Goal: Information Seeking & Learning: Check status

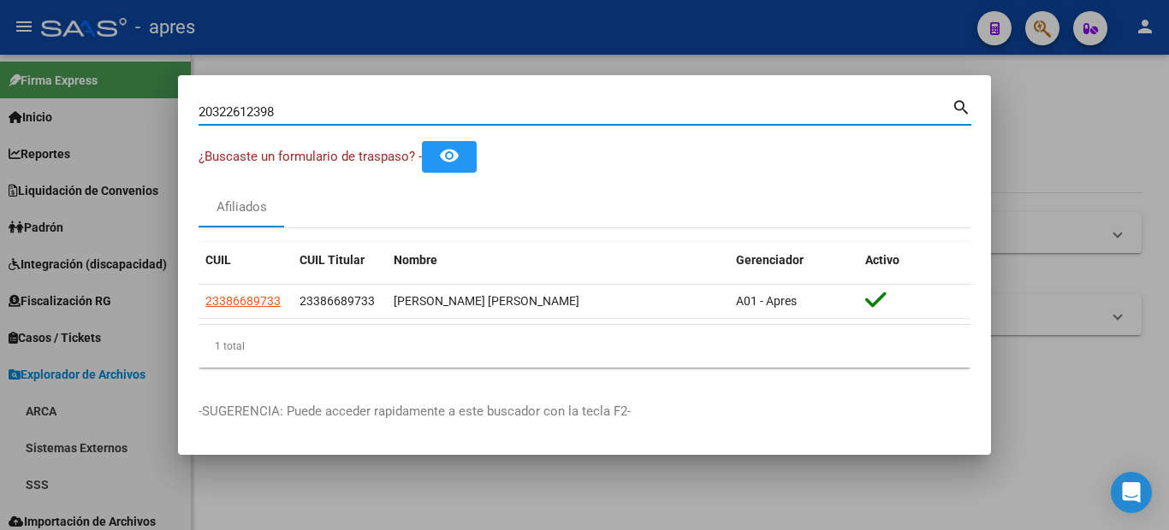
type input "20322612398"
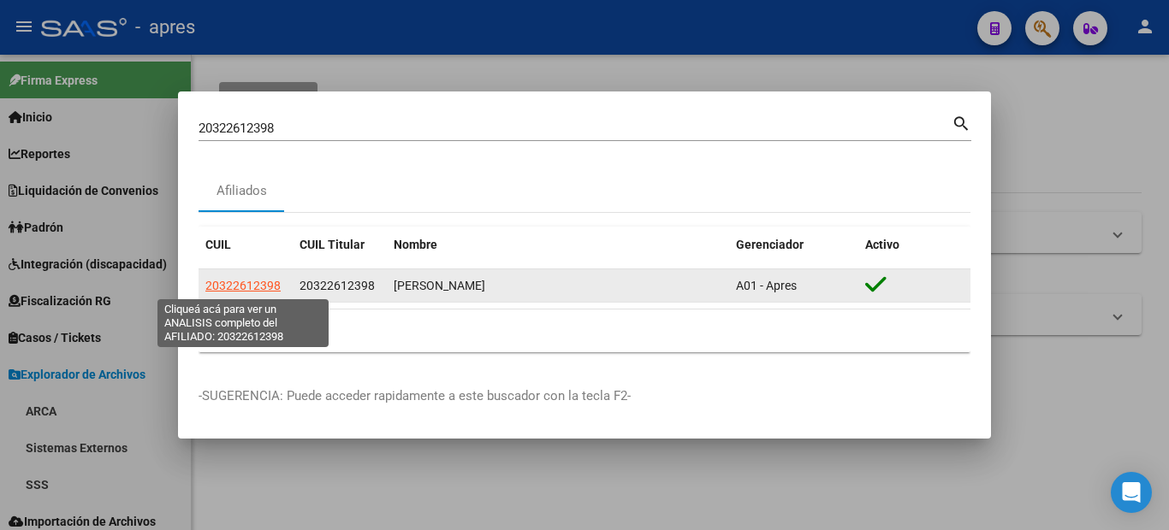
click at [263, 284] on span "20322612398" at bounding box center [242, 286] width 75 height 14
type textarea "20322612398"
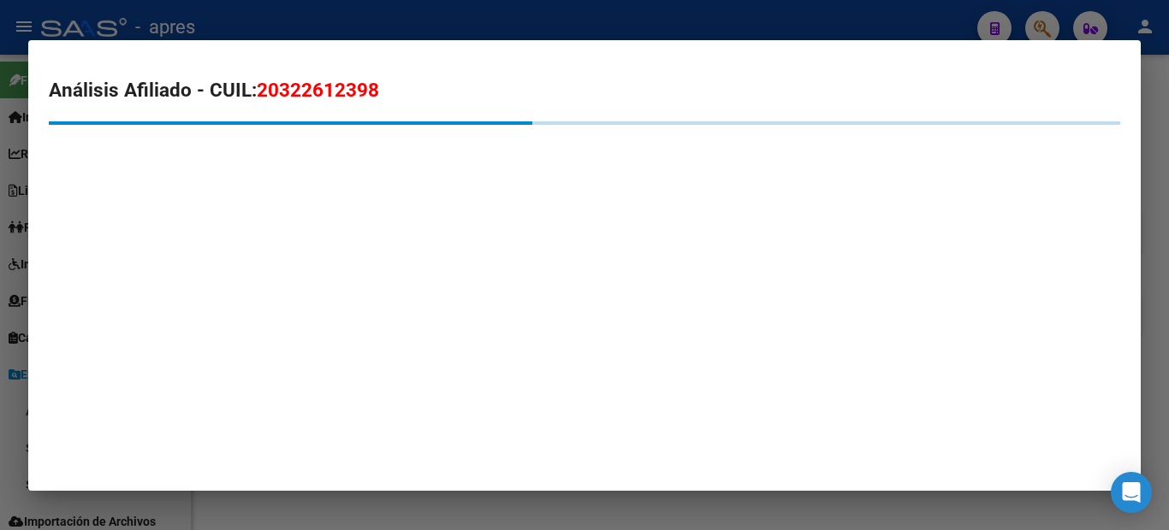
click at [666, 181] on div "Análisis Afiliado - CUIL: 20322612398" at bounding box center [584, 136] width 1071 height 120
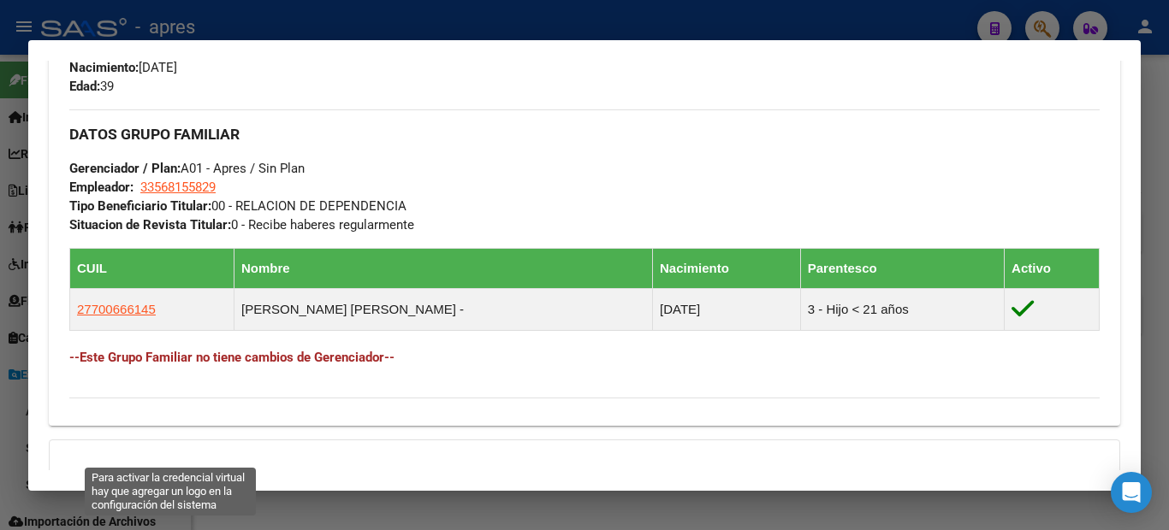
scroll to position [950, 0]
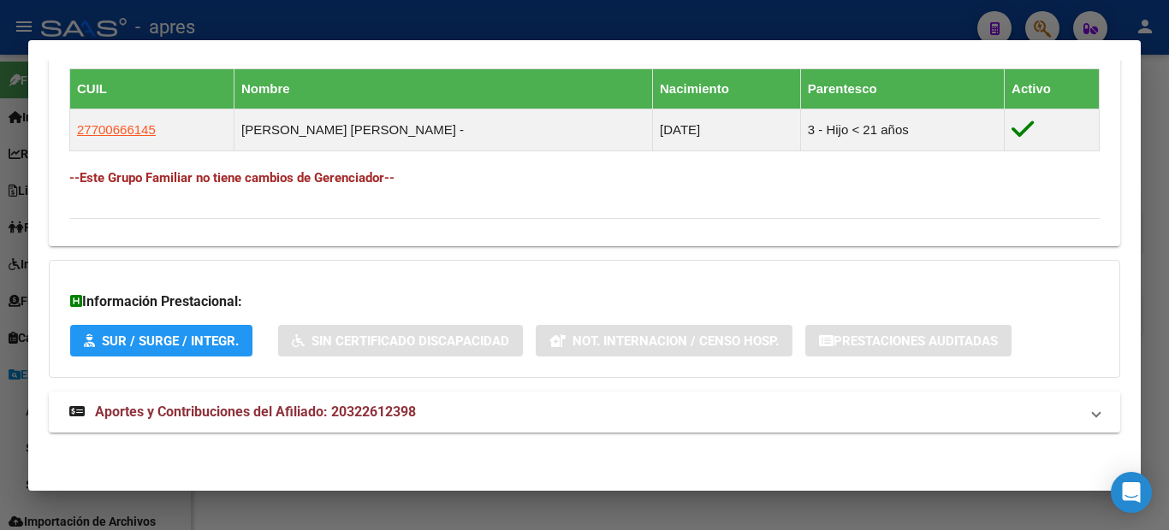
click at [293, 411] on span "Aportes y Contribuciones del Afiliado: 20322612398" at bounding box center [255, 412] width 321 height 16
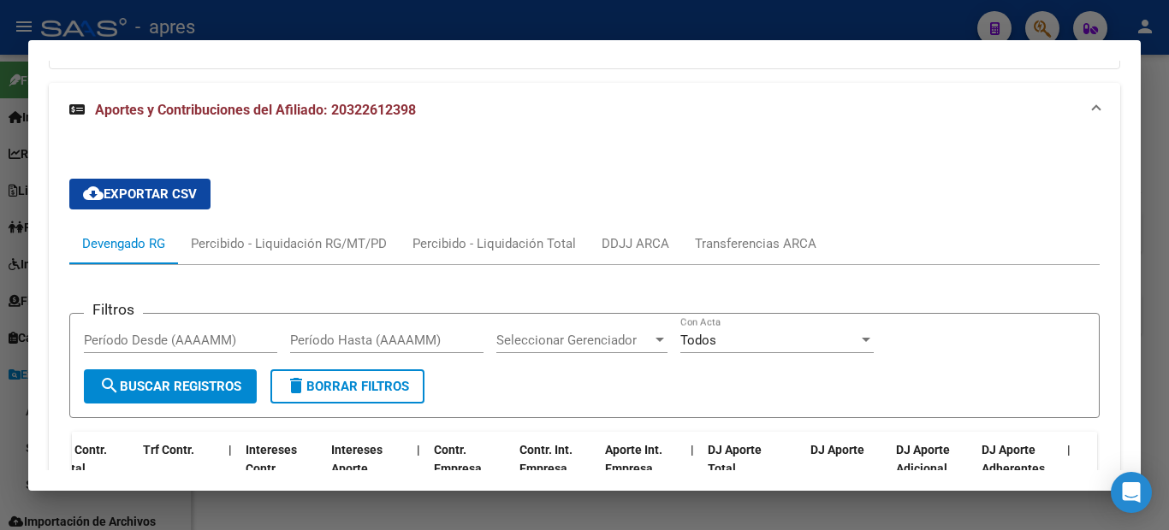
scroll to position [1173, 0]
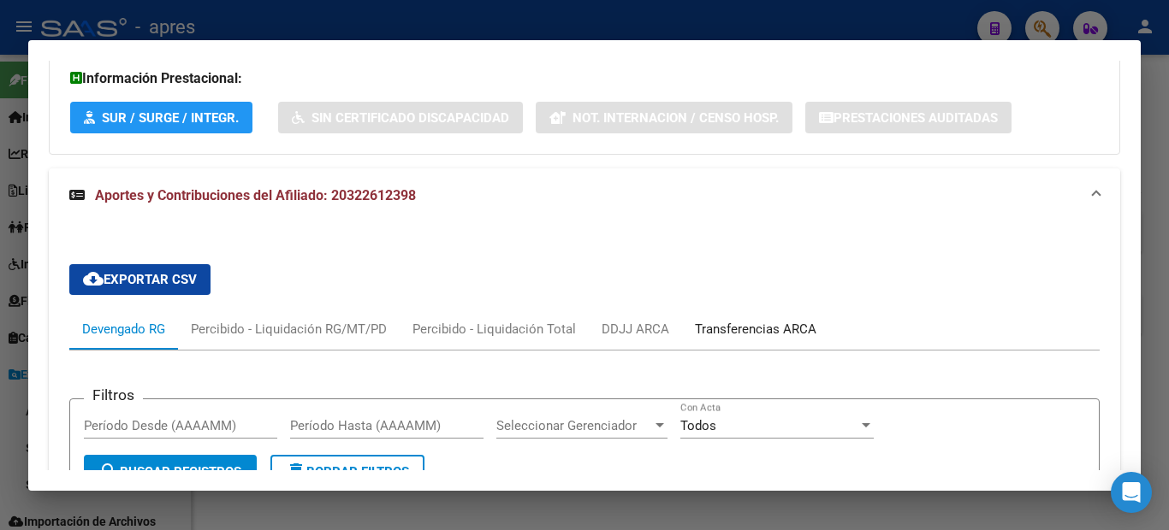
click at [775, 317] on div "Transferencias ARCA" at bounding box center [755, 329] width 147 height 41
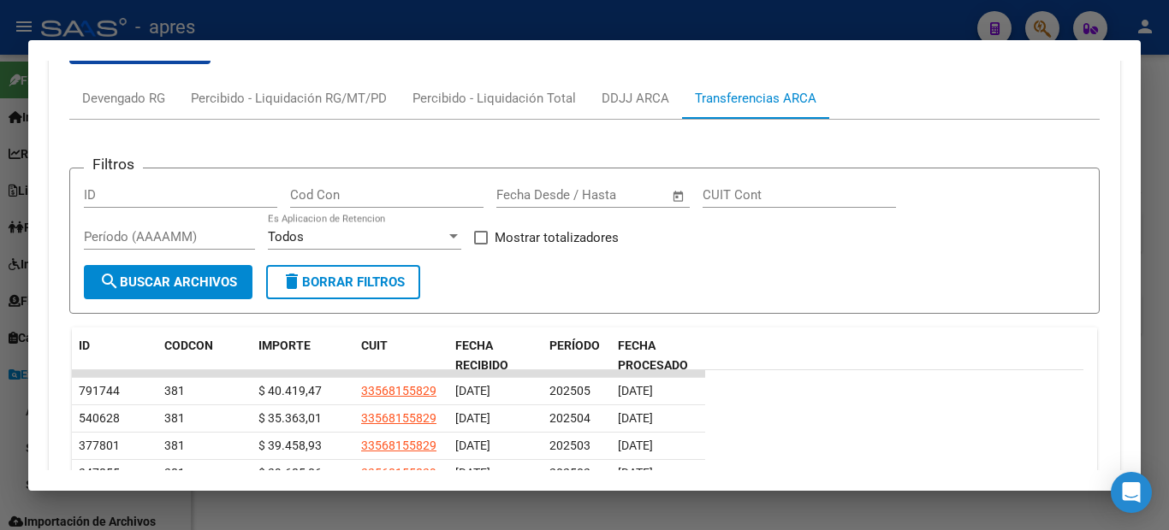
scroll to position [1575, 0]
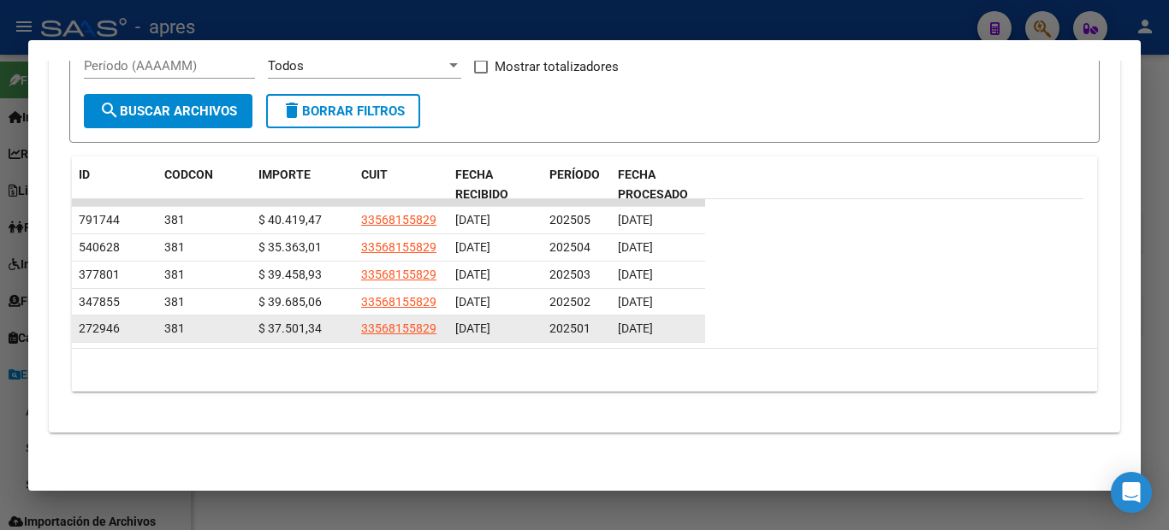
drag, startPoint x: 687, startPoint y: 327, endPoint x: 624, endPoint y: 325, distance: 63.3
click at [624, 325] on div "[DATE]" at bounding box center [658, 329] width 80 height 20
click at [686, 324] on div "[DATE]" at bounding box center [658, 329] width 80 height 20
drag, startPoint x: 652, startPoint y: 326, endPoint x: 671, endPoint y: 328, distance: 18.9
click at [653, 328] on span "[DATE]" at bounding box center [635, 329] width 35 height 14
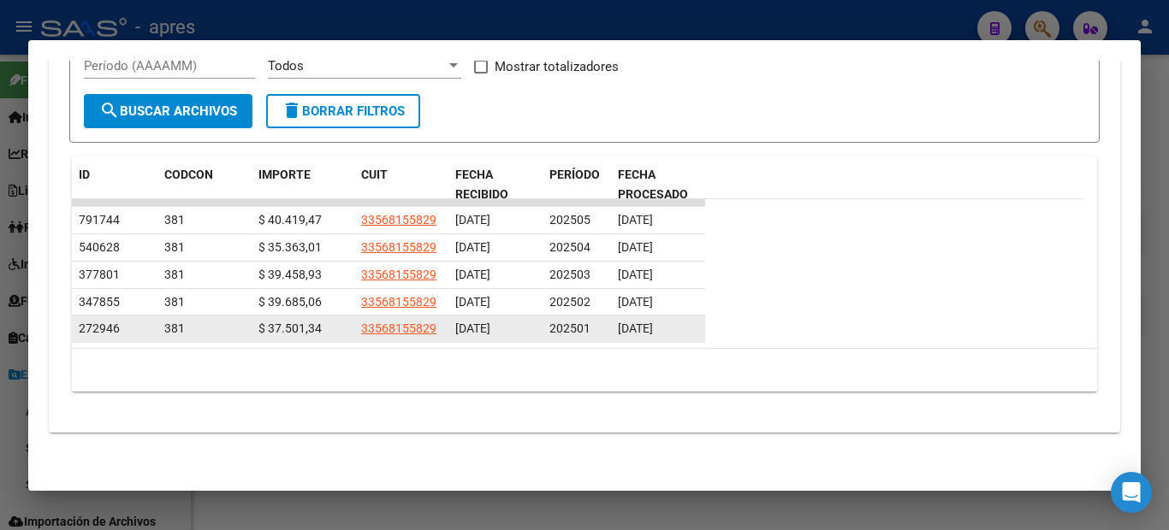
click at [700, 332] on datatable-body-cell "[DATE]" at bounding box center [658, 329] width 94 height 27
drag, startPoint x: 626, startPoint y: 330, endPoint x: 690, endPoint y: 329, distance: 63.3
click at [690, 329] on div "[DATE]" at bounding box center [658, 329] width 80 height 20
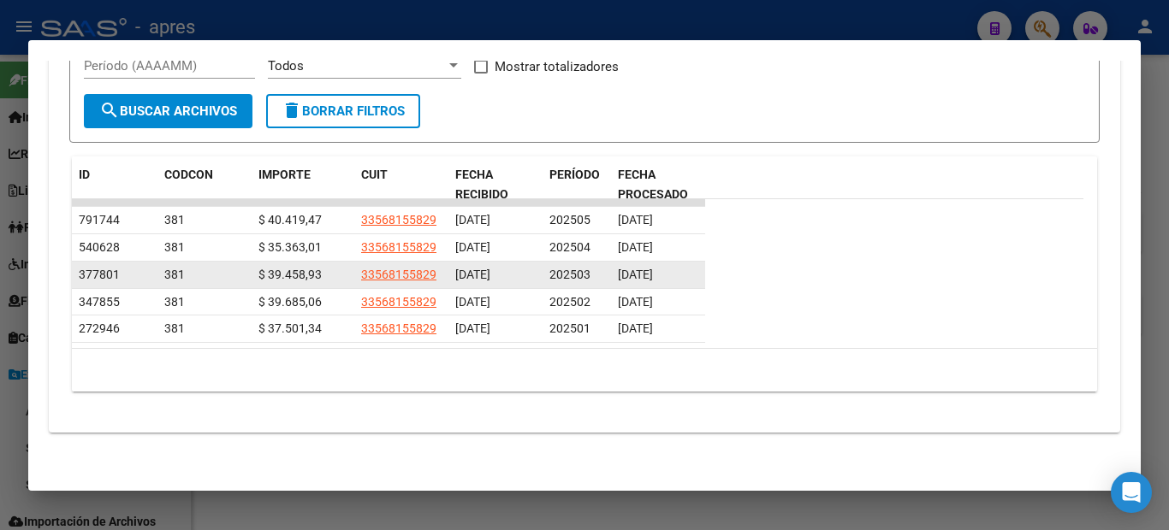
drag, startPoint x: 696, startPoint y: 275, endPoint x: 649, endPoint y: 285, distance: 47.3
click at [685, 292] on datatable-scroller "791744 381 $ 40.419,47 33568155829 [DATE] 202505 [DATE] 540628 381 $ 35.363,01 …" at bounding box center [577, 271] width 1011 height 144
click at [632, 281] on span "[DATE]" at bounding box center [635, 275] width 35 height 14
drag, startPoint x: 641, startPoint y: 269, endPoint x: 701, endPoint y: 278, distance: 60.5
click at [702, 280] on datatable-body-cell "[DATE]" at bounding box center [658, 275] width 94 height 27
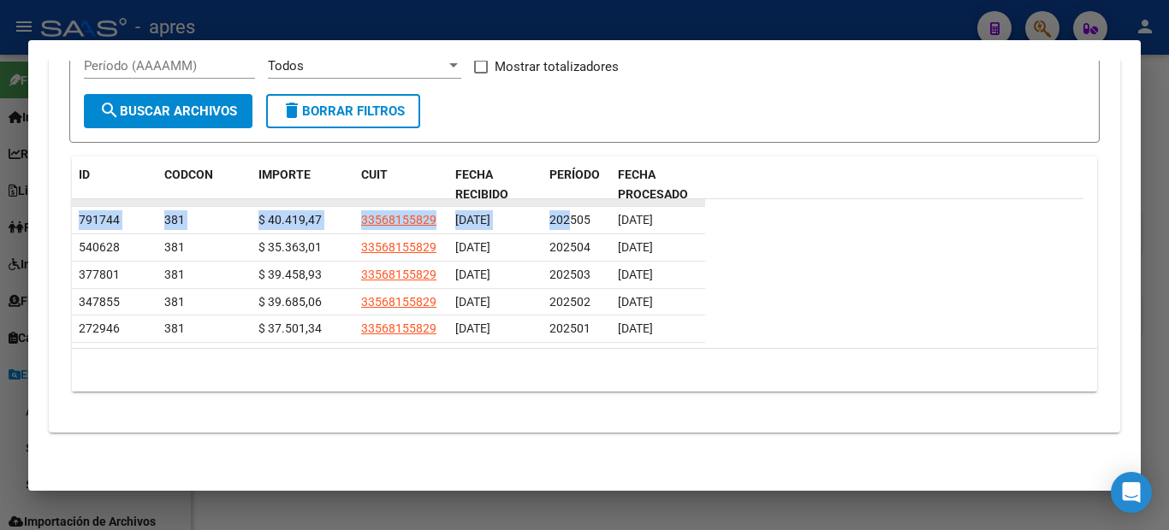
drag, startPoint x: 572, startPoint y: 210, endPoint x: 635, endPoint y: 203, distance: 62.9
click at [635, 203] on datatable-scroller "791744 381 $ 40.419,47 33568155829 [DATE] 202505 [DATE] 540628 381 $ 35.363,01 …" at bounding box center [577, 271] width 1011 height 144
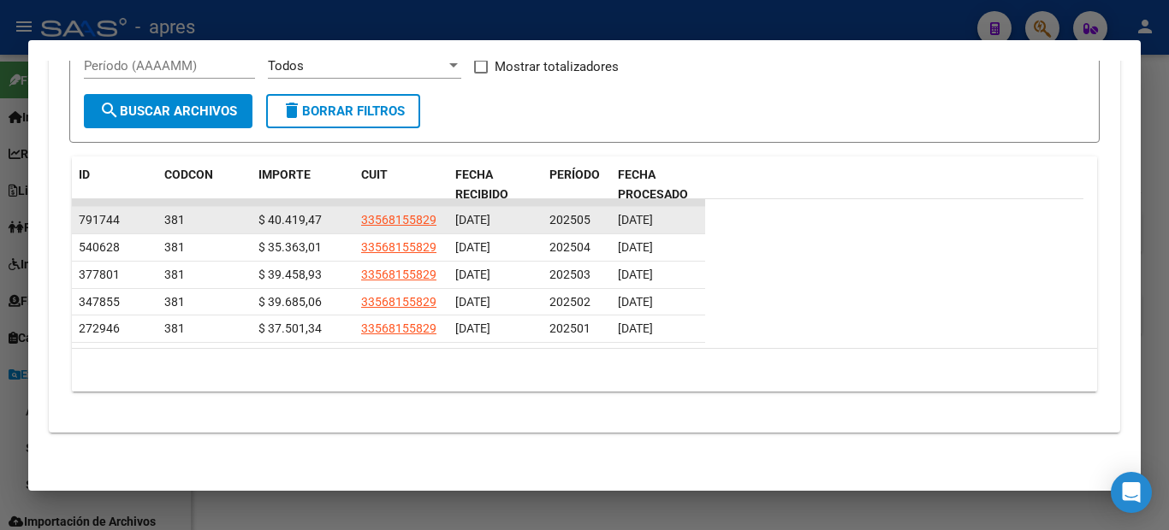
click at [704, 220] on datatable-body-cell "[DATE]" at bounding box center [658, 220] width 94 height 27
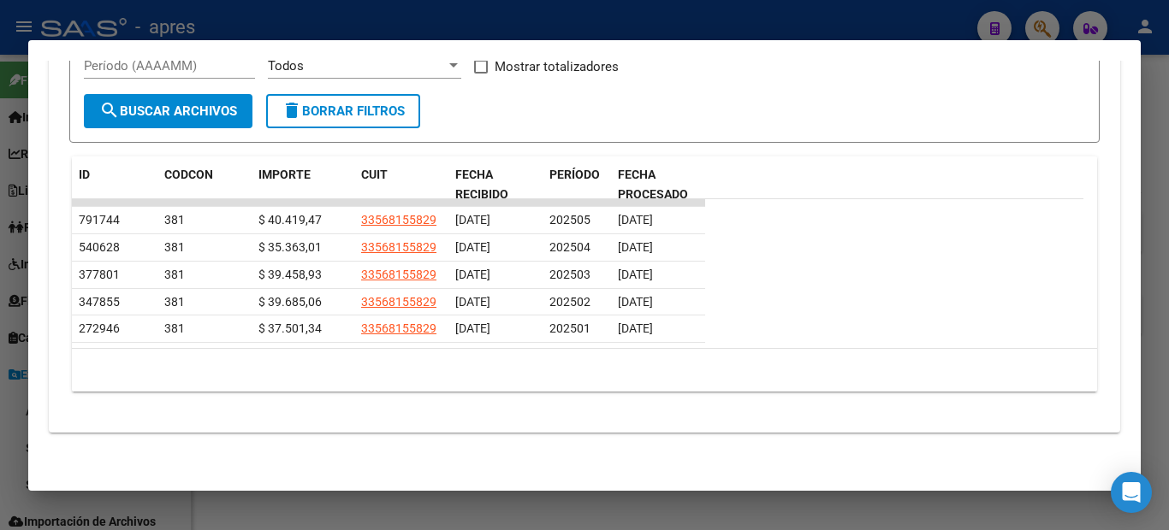
click at [0, 219] on div at bounding box center [584, 265] width 1169 height 530
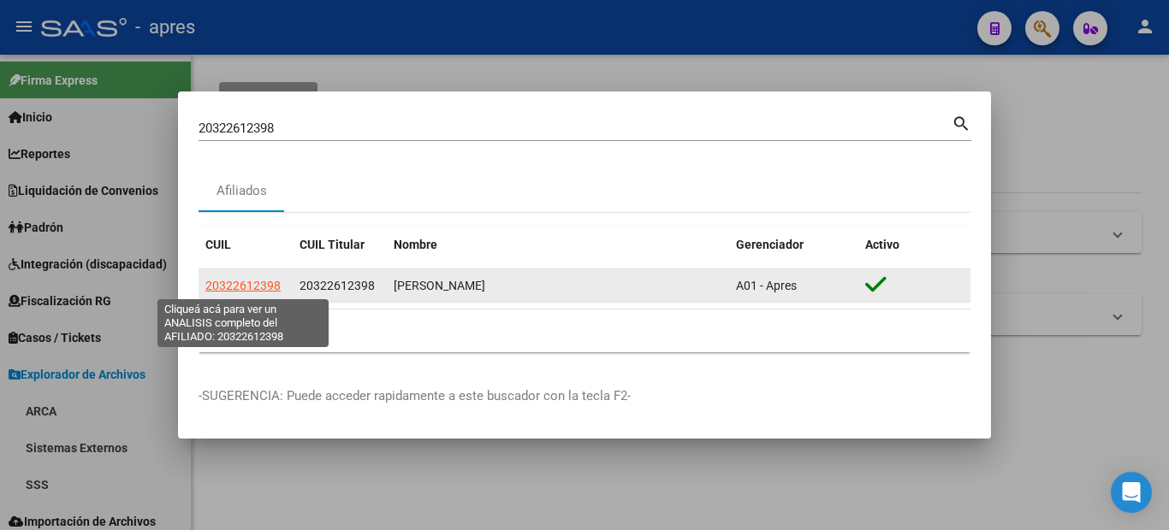
click at [255, 287] on span "20322612398" at bounding box center [242, 286] width 75 height 14
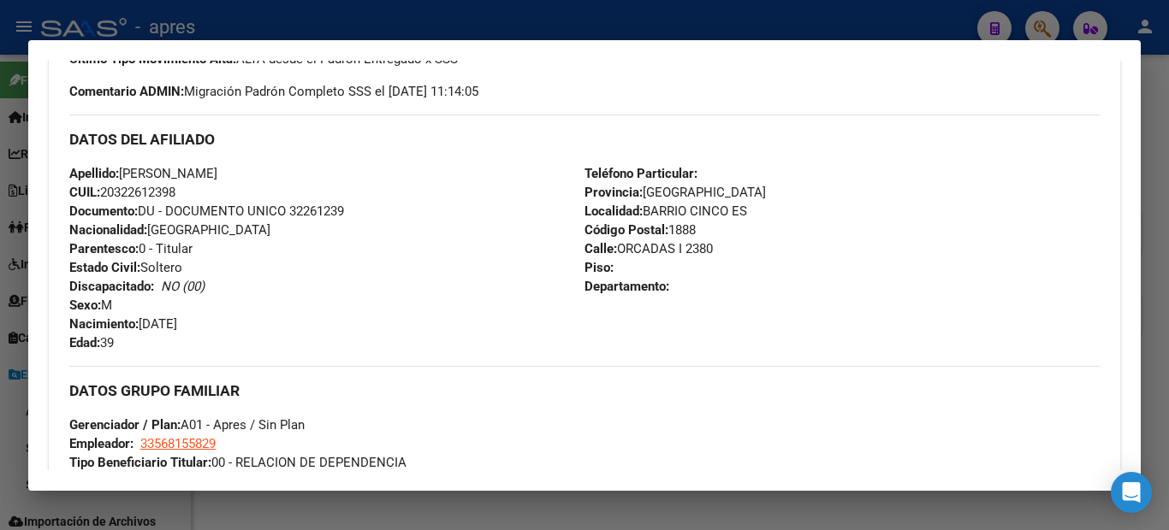
scroll to position [428, 0]
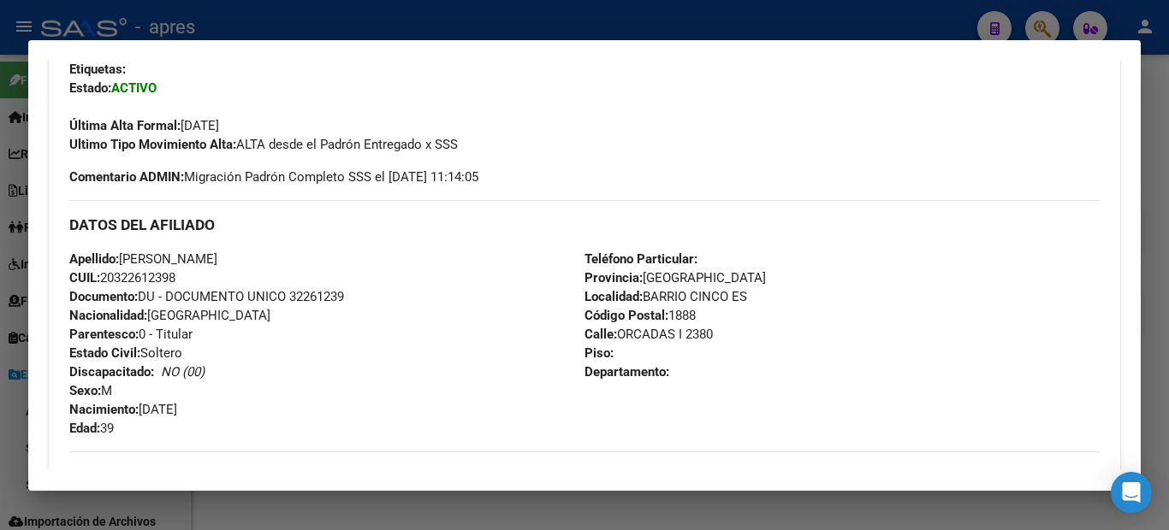
click at [0, 305] on div at bounding box center [584, 265] width 1169 height 530
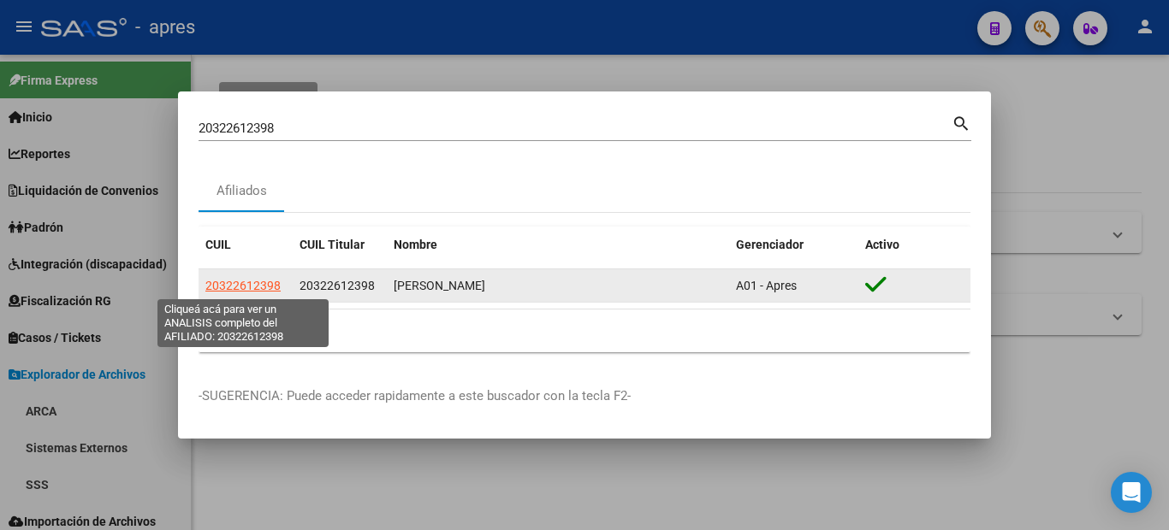
click at [246, 289] on span "20322612398" at bounding box center [242, 286] width 75 height 14
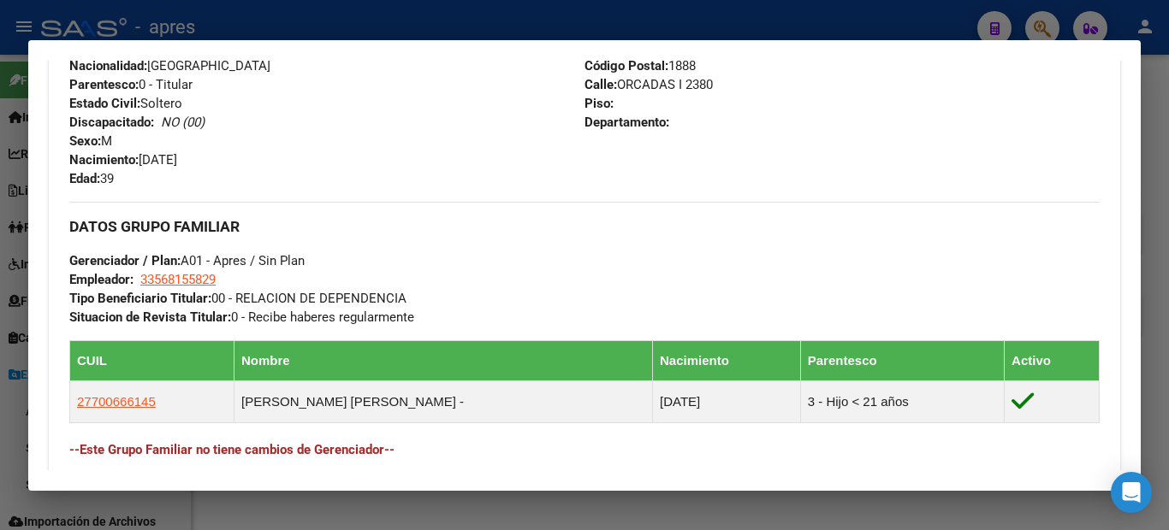
scroll to position [950, 0]
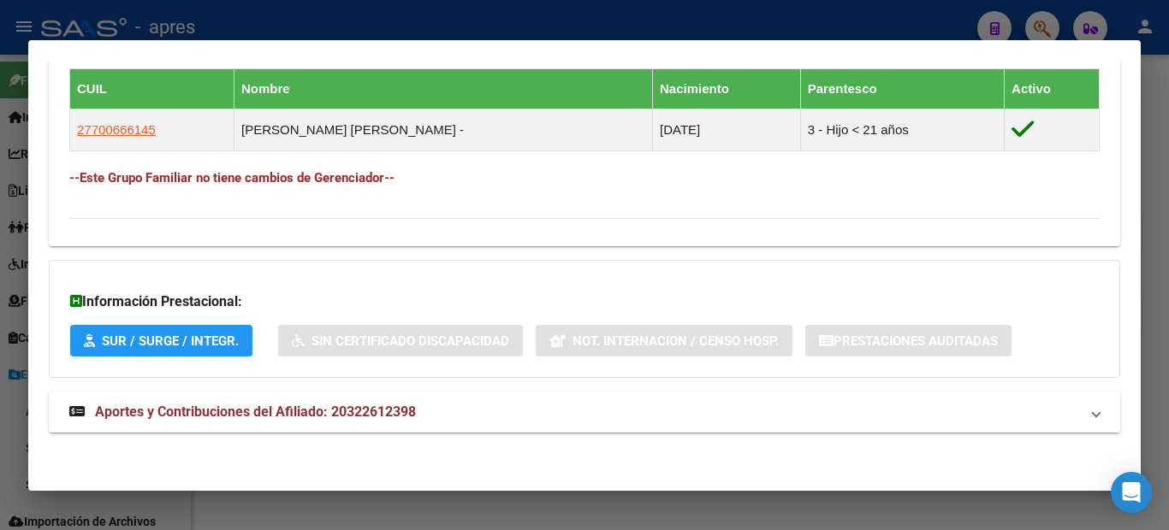
click at [346, 406] on span "Aportes y Contribuciones del Afiliado: 20322612398" at bounding box center [255, 412] width 321 height 16
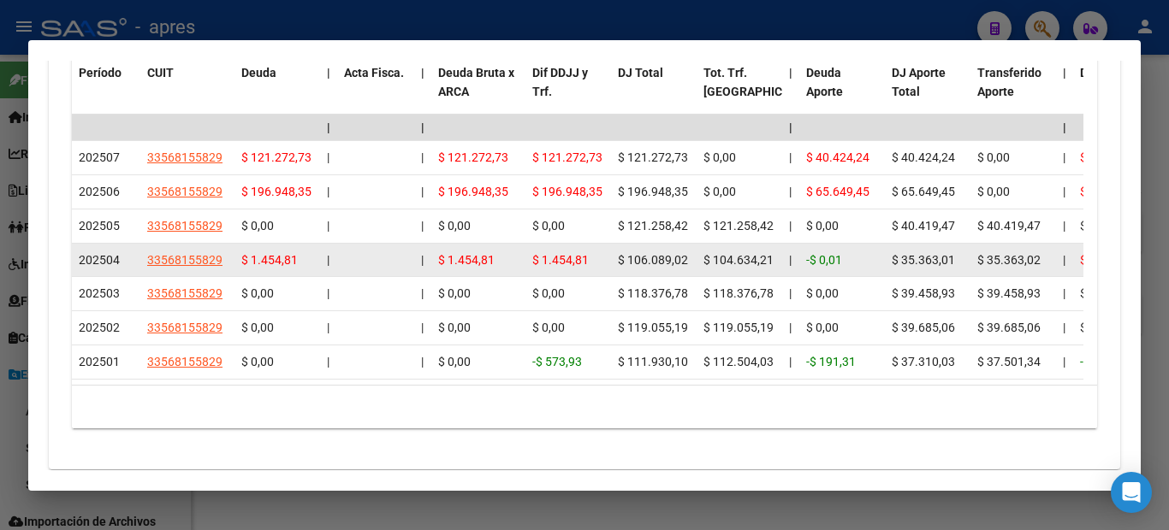
scroll to position [1550, 0]
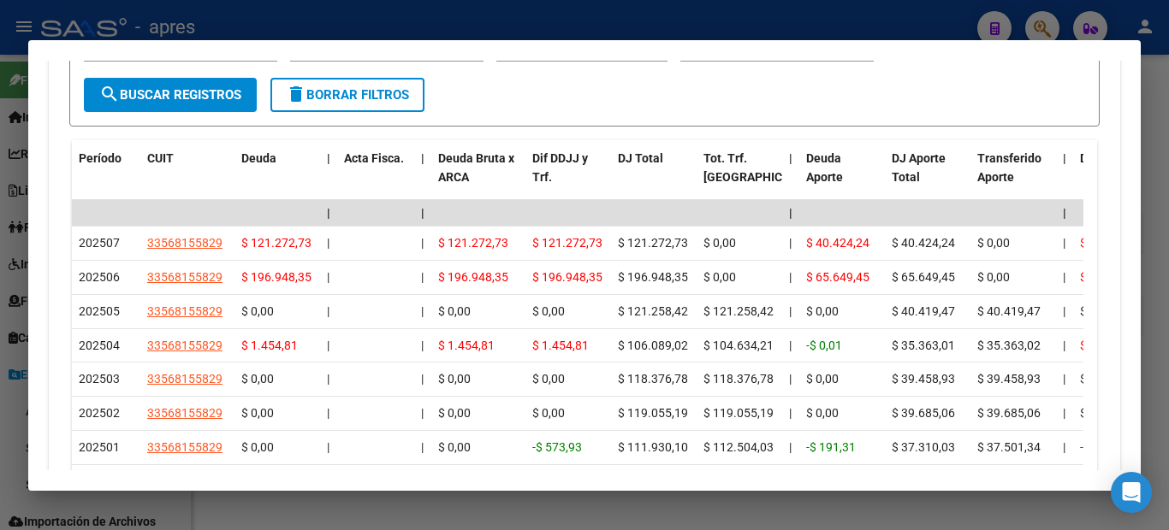
click at [0, 296] on div at bounding box center [584, 265] width 1169 height 530
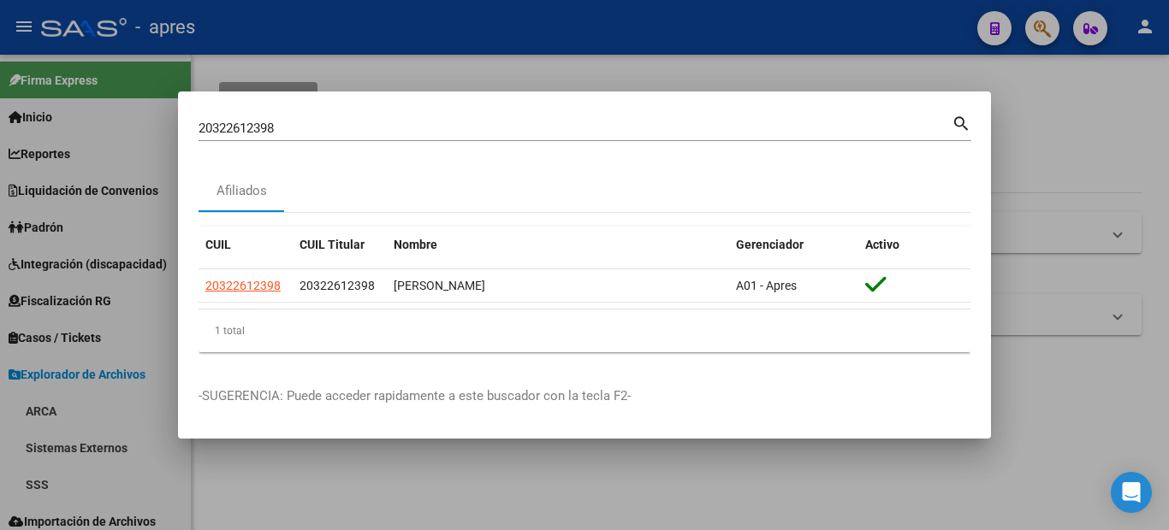
drag, startPoint x: 317, startPoint y: 133, endPoint x: 195, endPoint y: 133, distance: 121.5
click at [207, 134] on input "20322612398" at bounding box center [574, 128] width 753 height 15
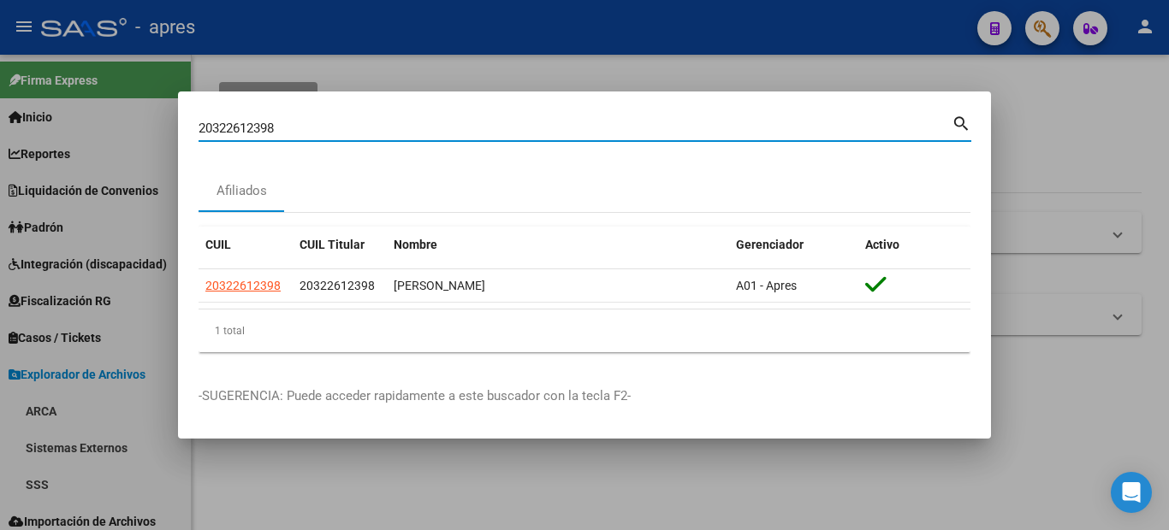
paste input "23323176914"
drag, startPoint x: 318, startPoint y: 123, endPoint x: 159, endPoint y: 119, distance: 159.2
click at [167, 122] on div "223323176914 Buscar (apellido, dni, cuil, nro traspaso, cuit, obra social) sear…" at bounding box center [584, 265] width 1169 height 530
paste input
type input "23323176914"
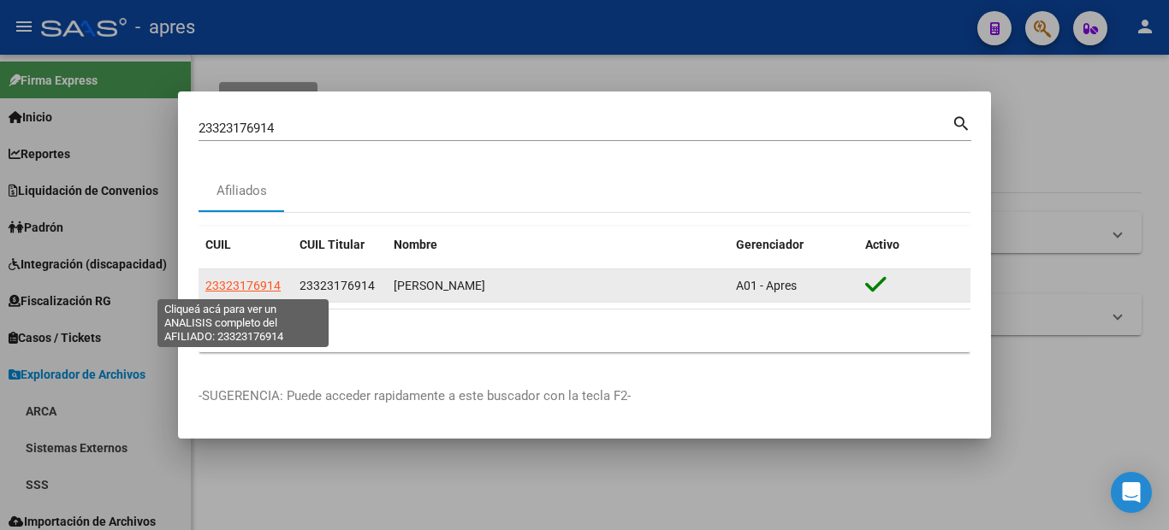
click at [259, 286] on span "23323176914" at bounding box center [242, 286] width 75 height 14
type textarea "23323176914"
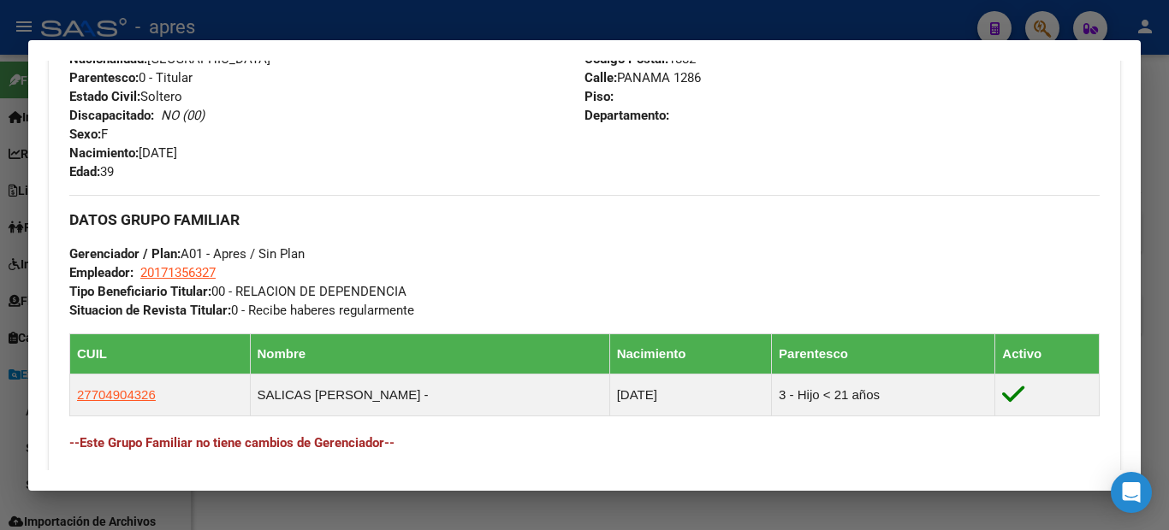
scroll to position [950, 0]
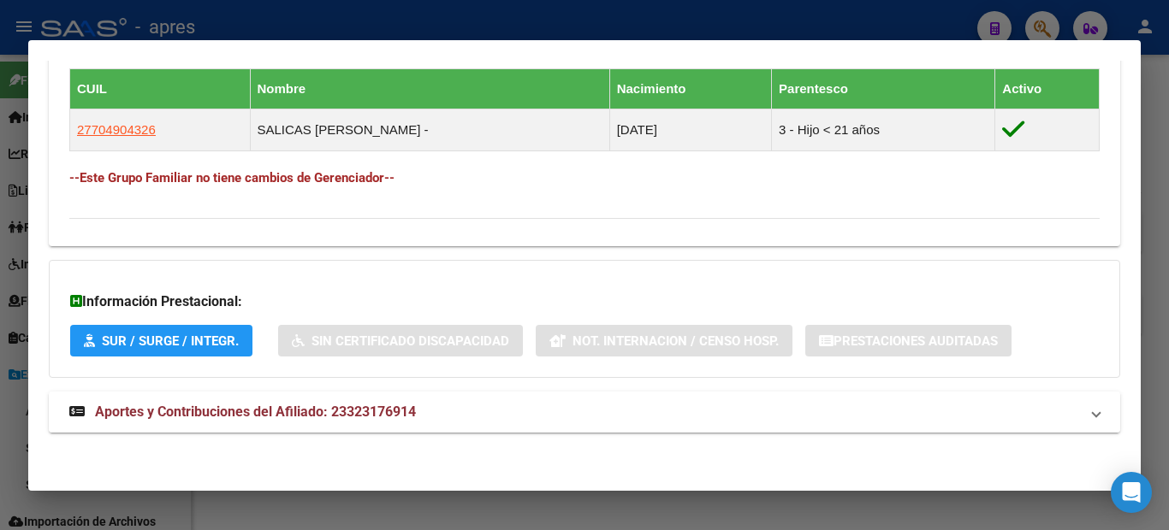
click at [233, 413] on span "Aportes y Contribuciones del Afiliado: 23323176914" at bounding box center [255, 412] width 321 height 16
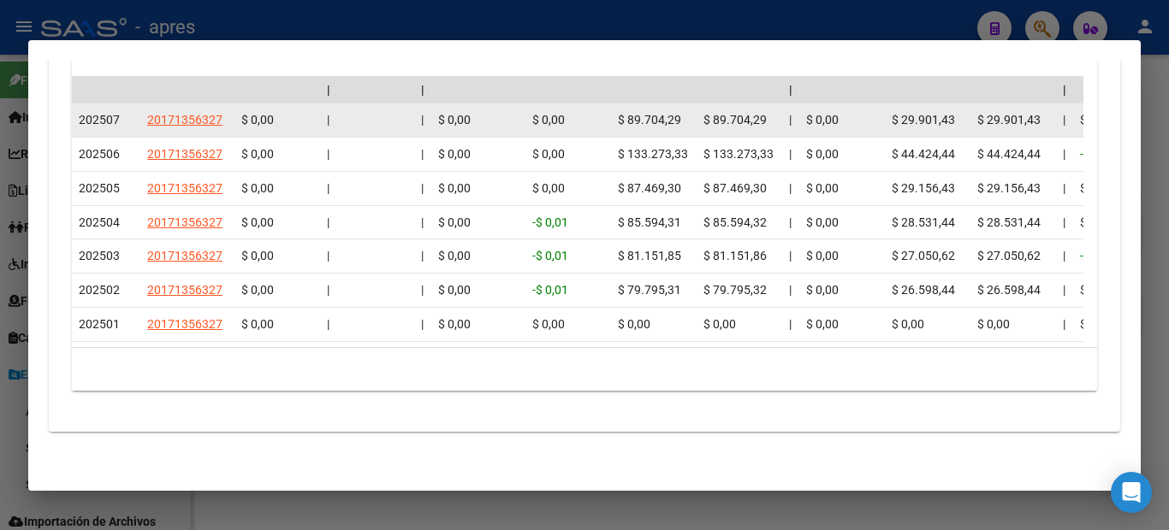
scroll to position [1430, 0]
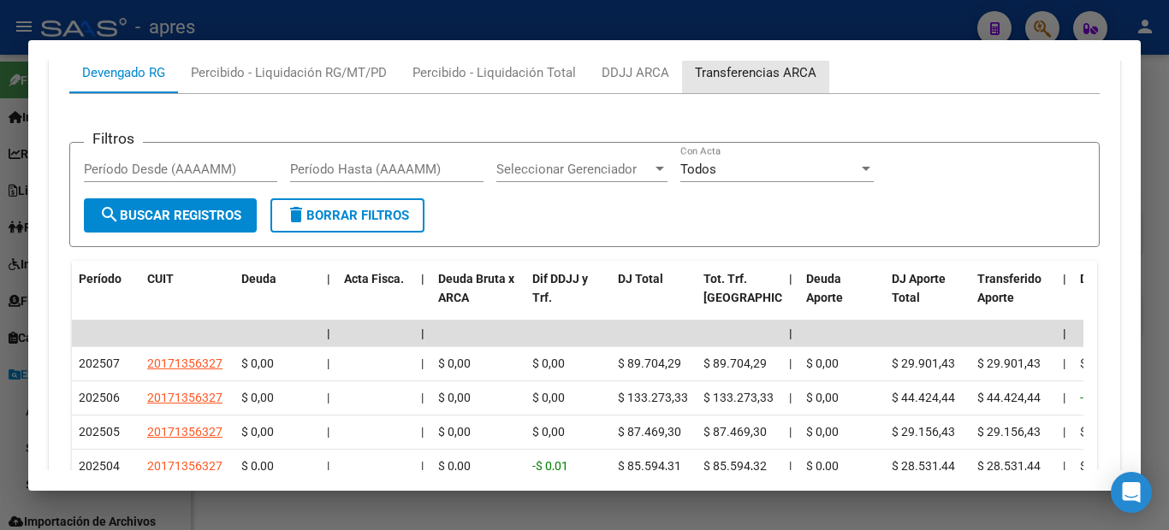
click at [757, 78] on div "Transferencias ARCA" at bounding box center [755, 72] width 121 height 19
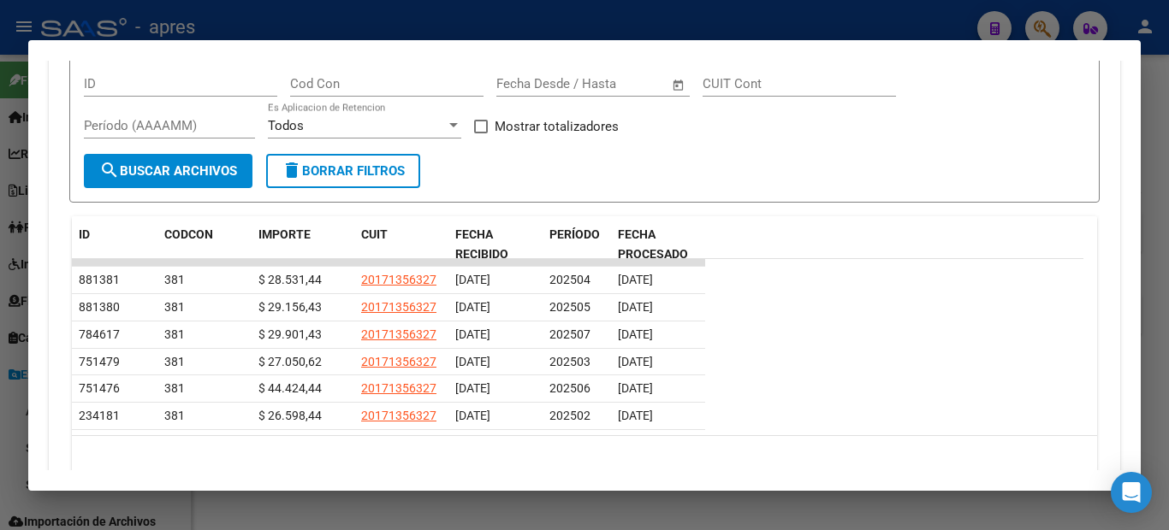
scroll to position [1344, 0]
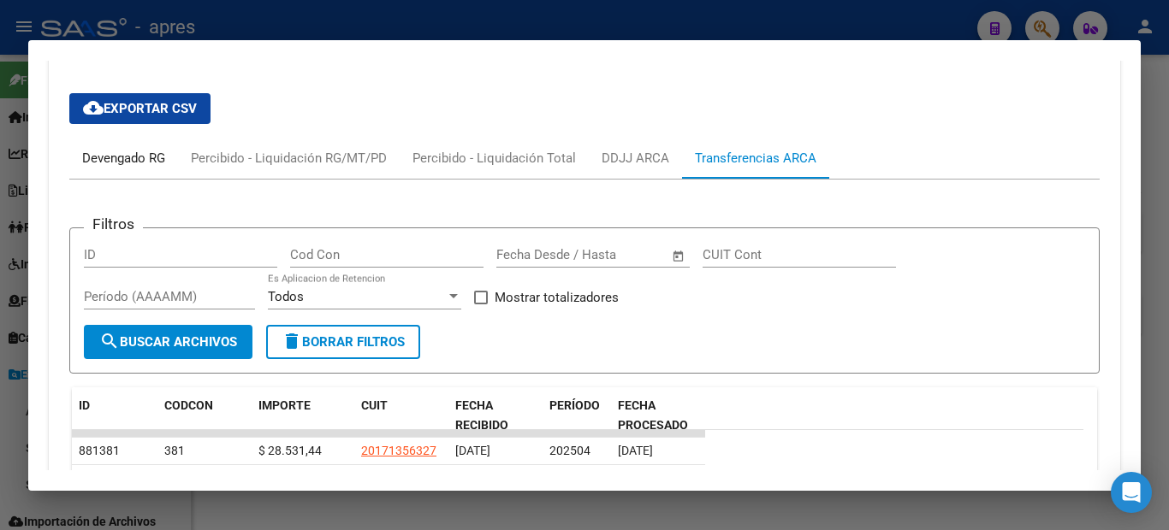
click at [122, 163] on div "Devengado RG" at bounding box center [123, 158] width 83 height 19
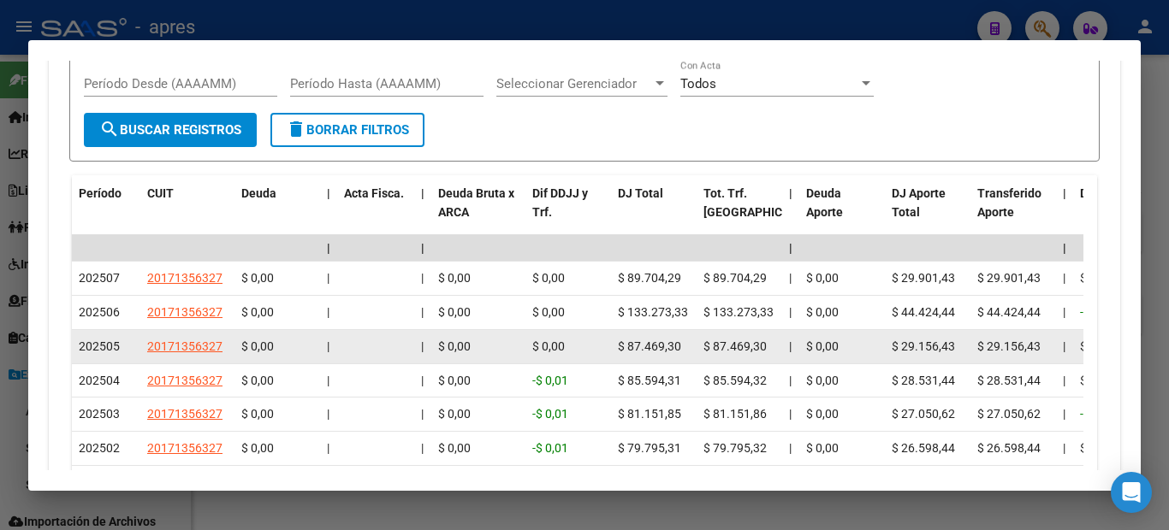
scroll to position [1601, 0]
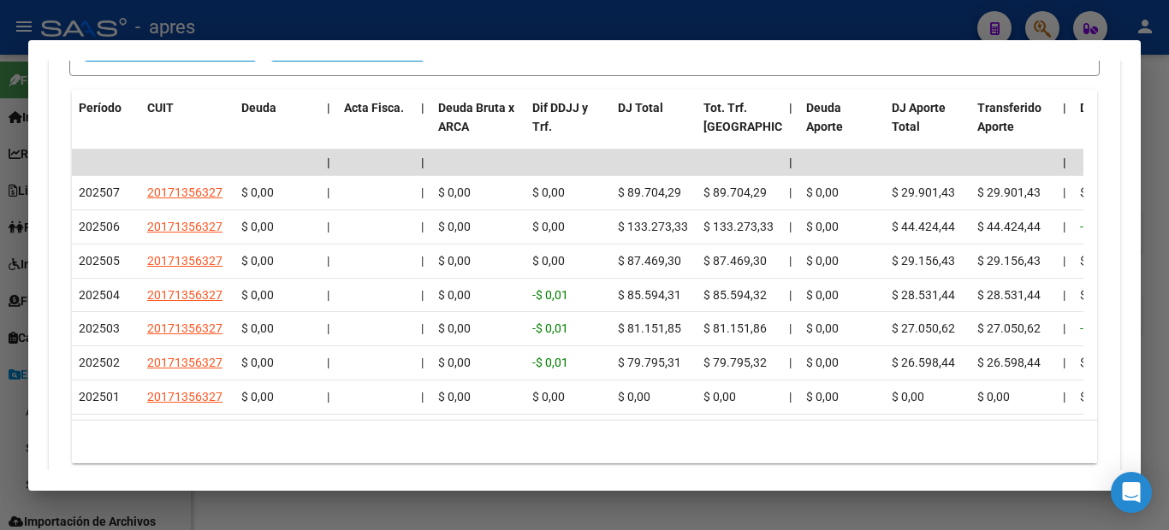
click at [0, 333] on div at bounding box center [584, 265] width 1169 height 530
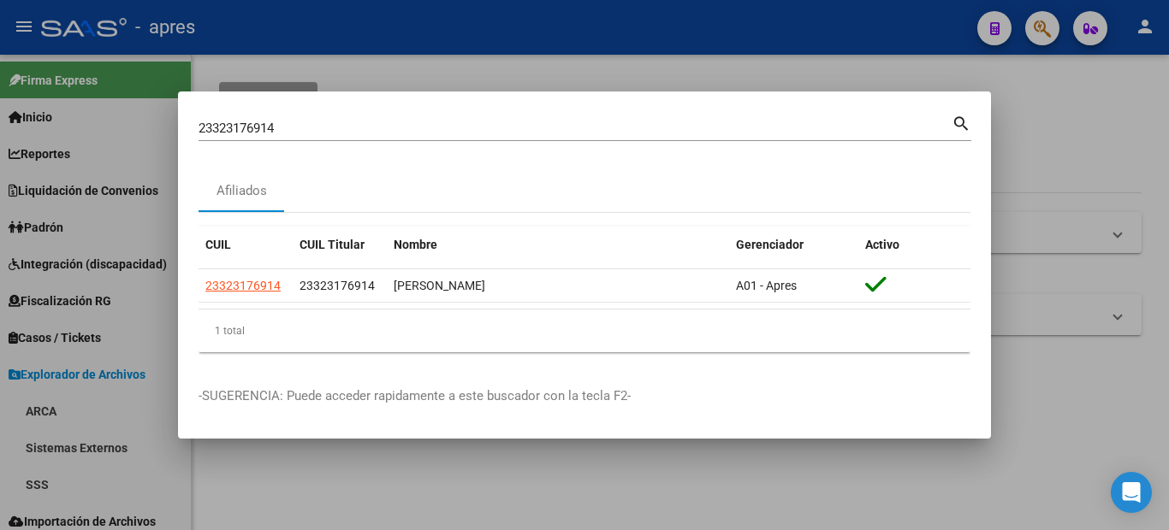
click at [0, 171] on div at bounding box center [584, 265] width 1169 height 530
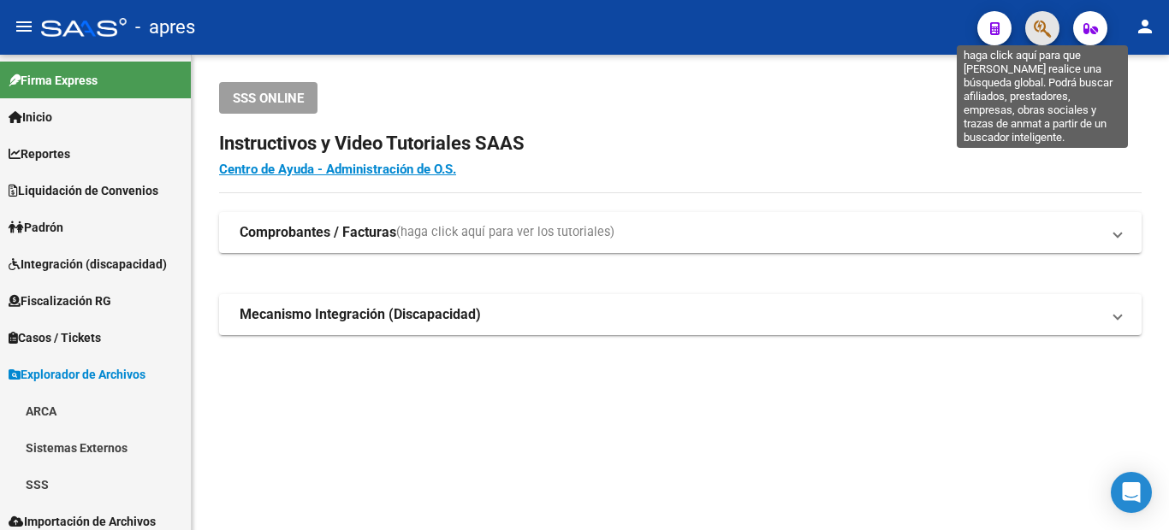
click at [1033, 28] on icon "button" at bounding box center [1041, 29] width 17 height 20
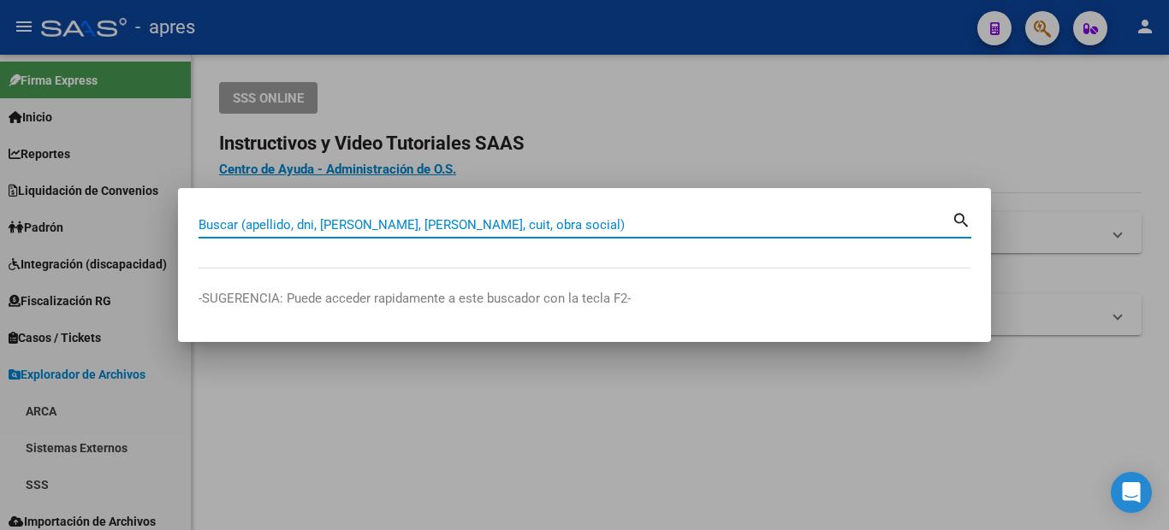
paste input "23-32317691-4"
type input "23323176914"
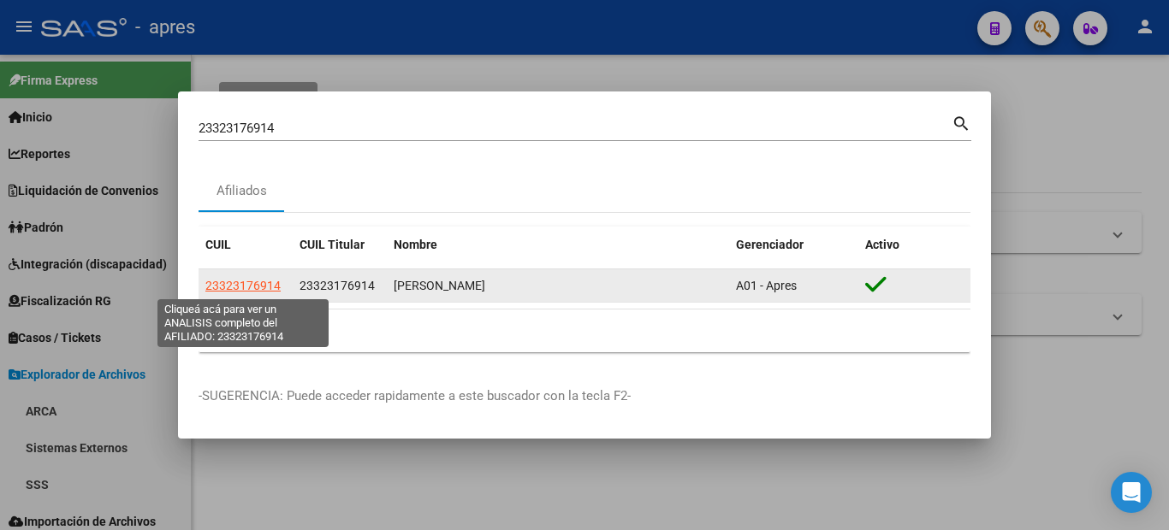
click at [263, 279] on span "23323176914" at bounding box center [242, 286] width 75 height 14
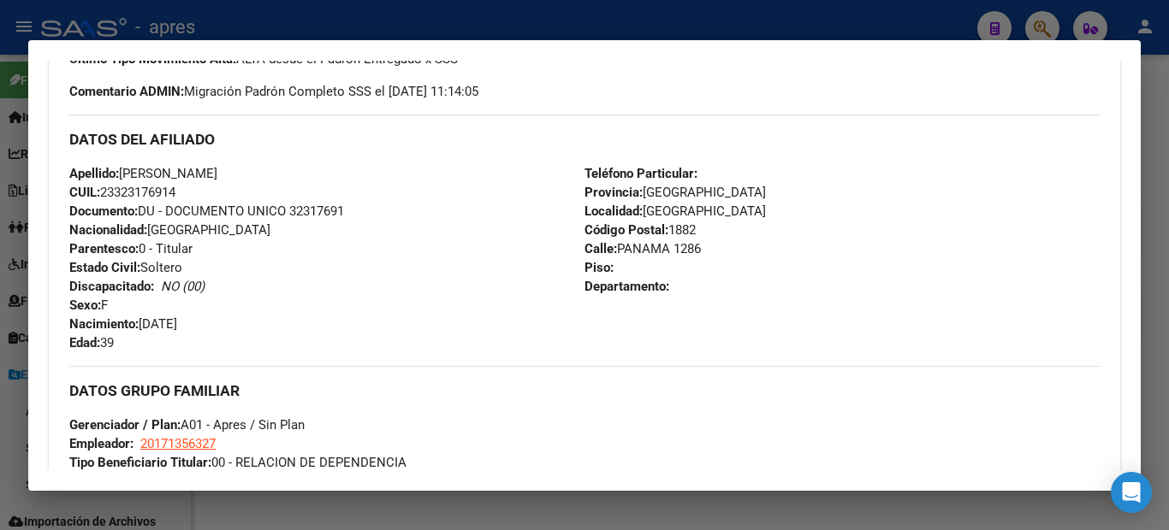
scroll to position [950, 0]
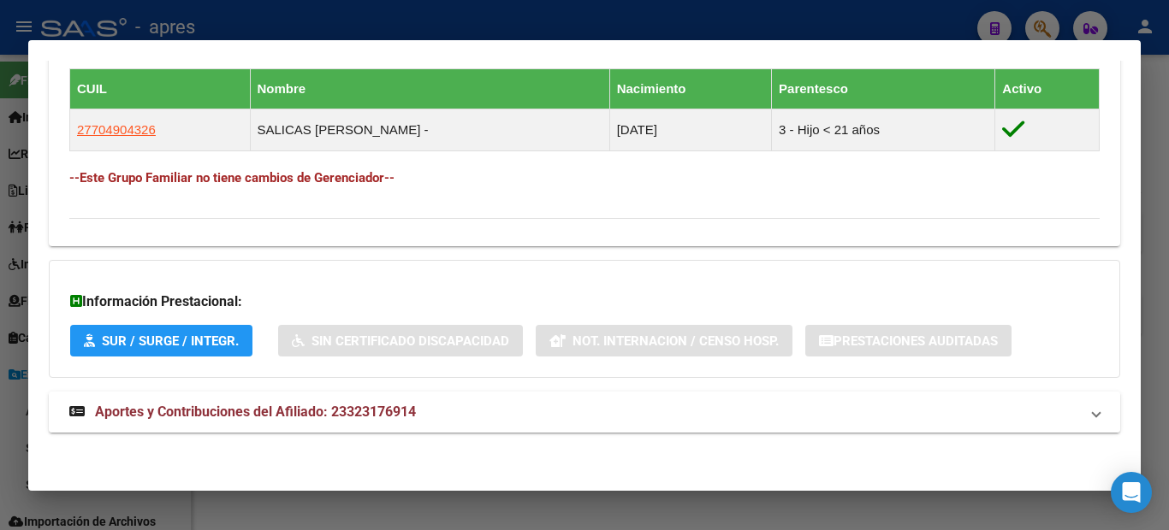
click at [313, 411] on span "Aportes y Contribuciones del Afiliado: 23323176914" at bounding box center [255, 412] width 321 height 16
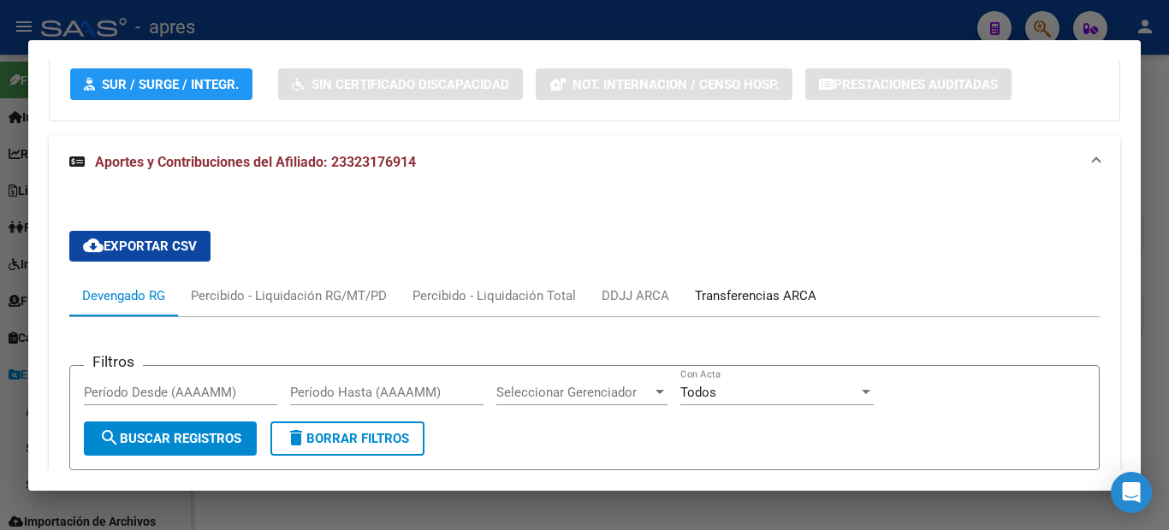
click at [737, 313] on div "Transferencias ARCA" at bounding box center [755, 295] width 147 height 41
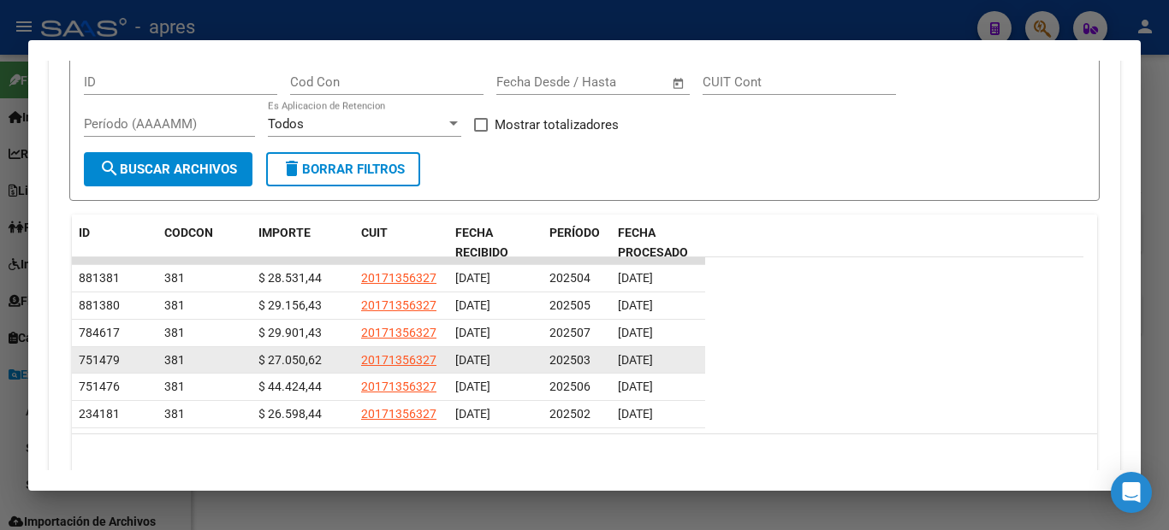
scroll to position [1431, 0]
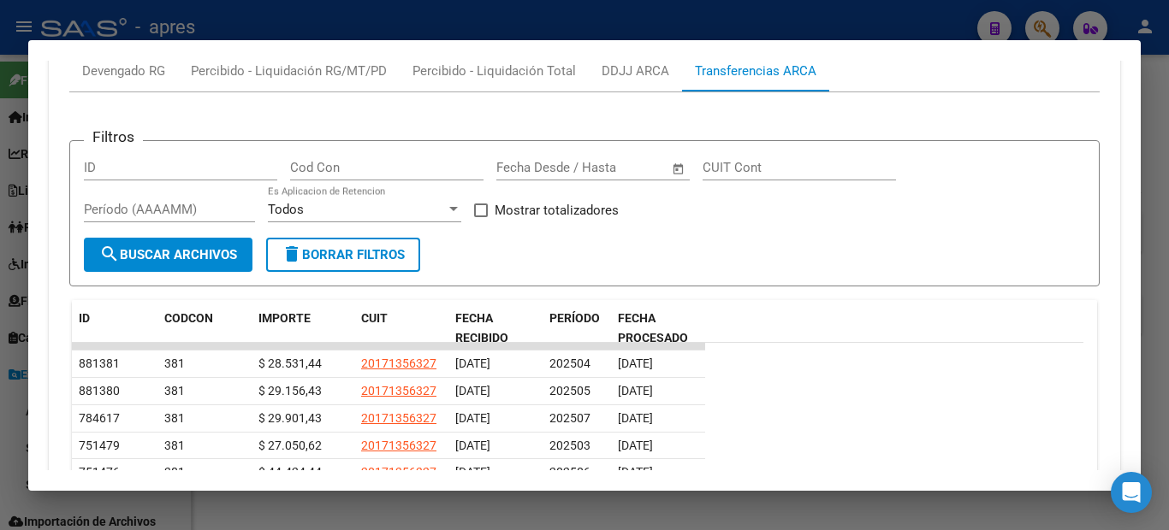
click at [61, 206] on div "cloud_download Exportar CSV Devengado RG Percibido - Liquidación RG/MT/PD Perci…" at bounding box center [584, 291] width 1071 height 598
click at [8, 198] on div at bounding box center [584, 265] width 1169 height 530
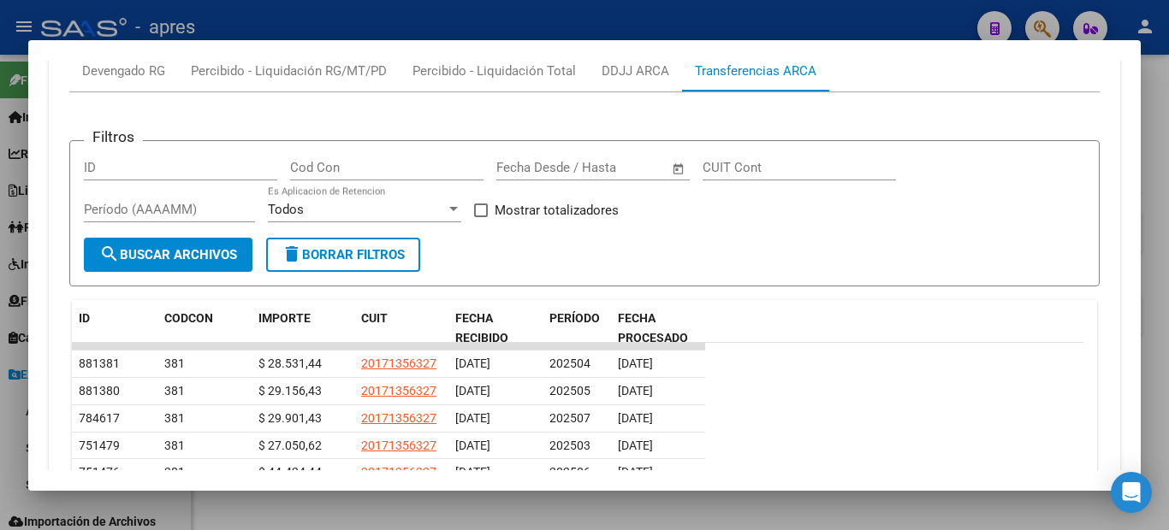
click at [11, 188] on div at bounding box center [584, 265] width 1169 height 530
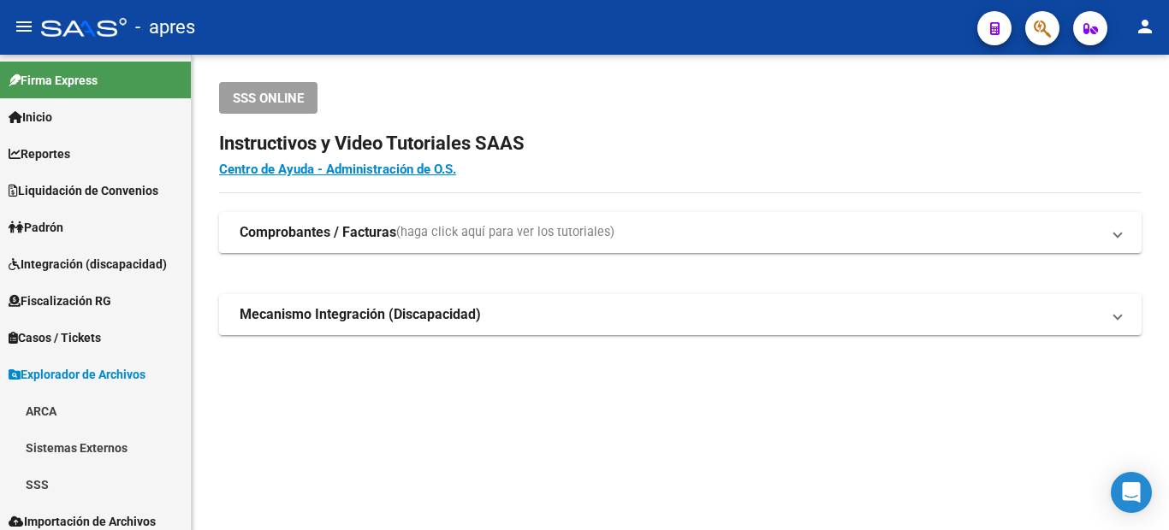
drag, startPoint x: 312, startPoint y: 130, endPoint x: 238, endPoint y: 122, distance: 74.8
click at [242, 122] on app-root-component "SSS ONLINE Instructivos y Video Tutoriales SAAS Centro de Ayuda - Administració…" at bounding box center [680, 208] width 922 height 253
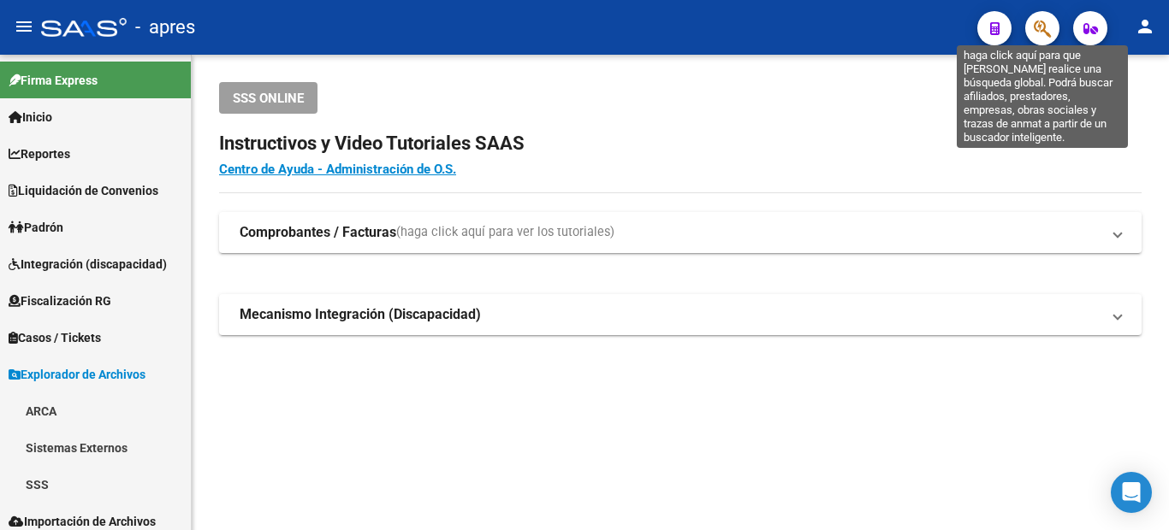
click at [1030, 17] on button "button" at bounding box center [1042, 28] width 34 height 34
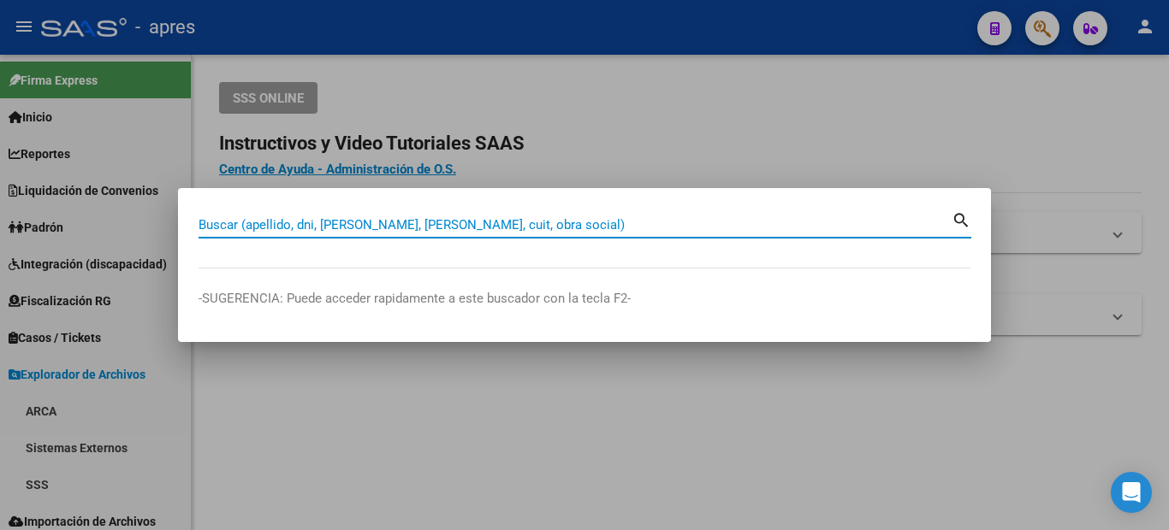
paste input "27331125135"
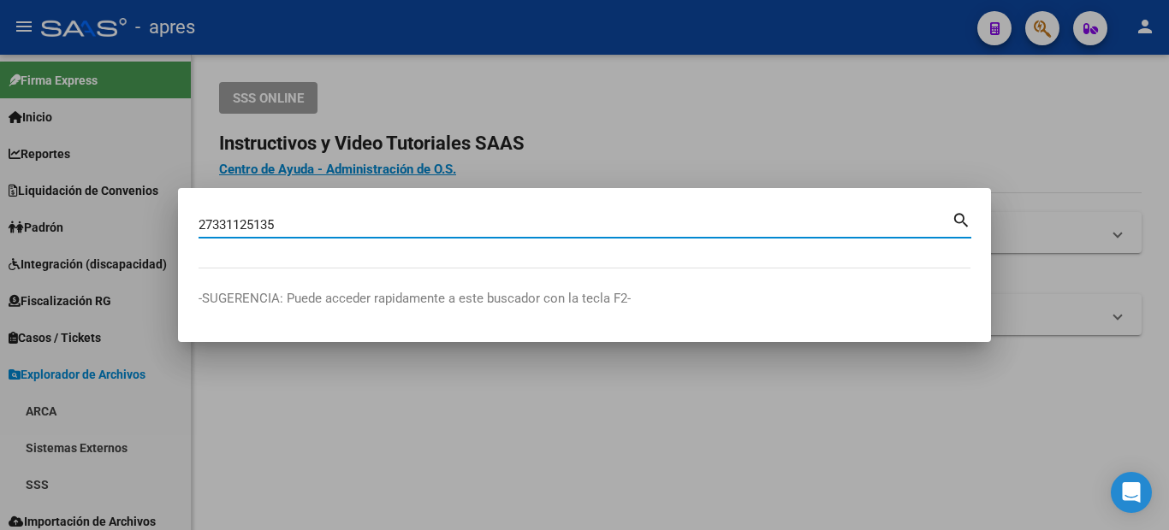
type input "27331125135"
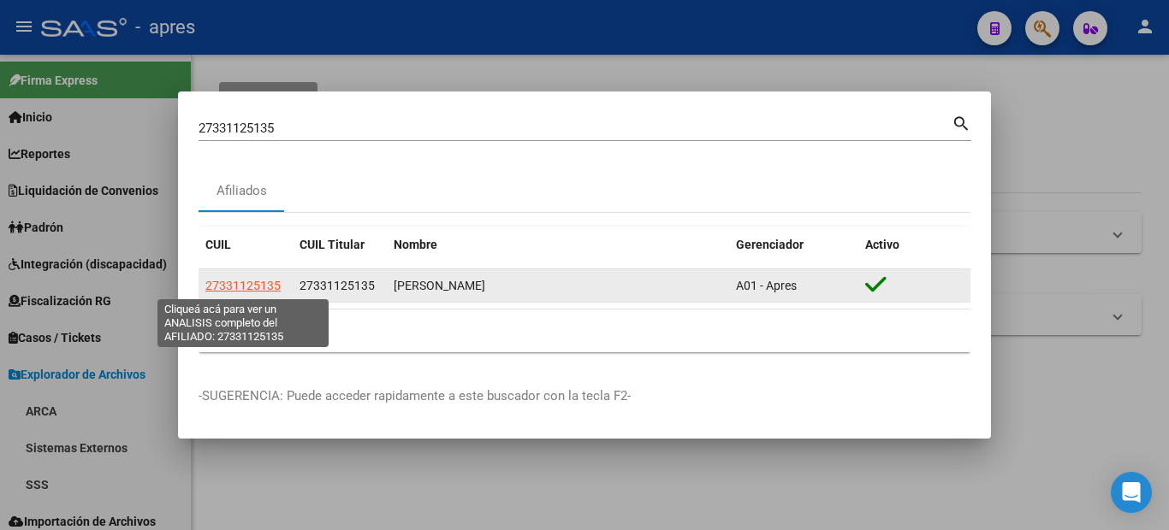
click at [247, 282] on span "27331125135" at bounding box center [242, 286] width 75 height 14
type textarea "27331125135"
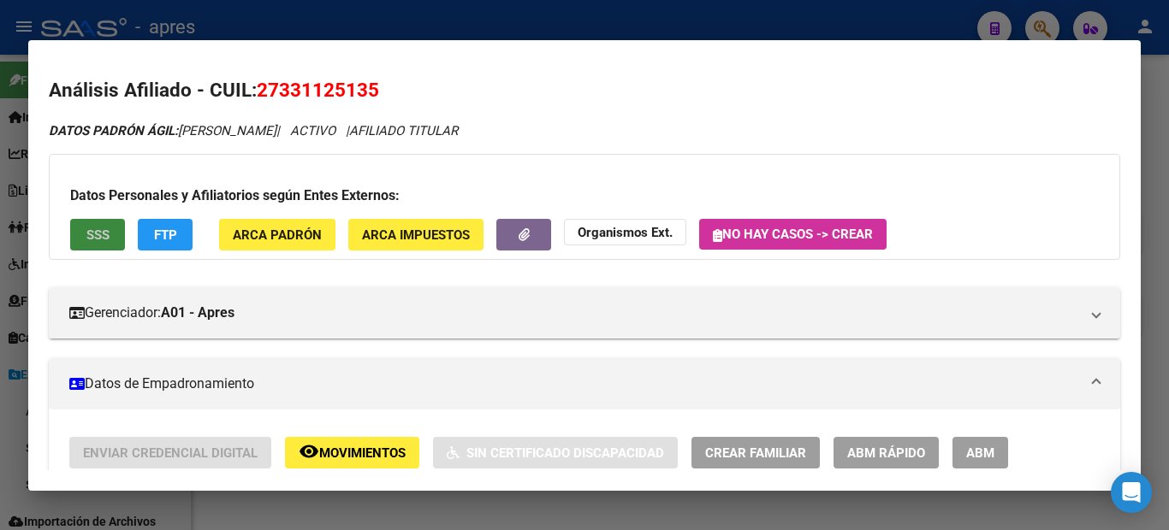
click at [95, 235] on span "SSS" at bounding box center [97, 235] width 23 height 15
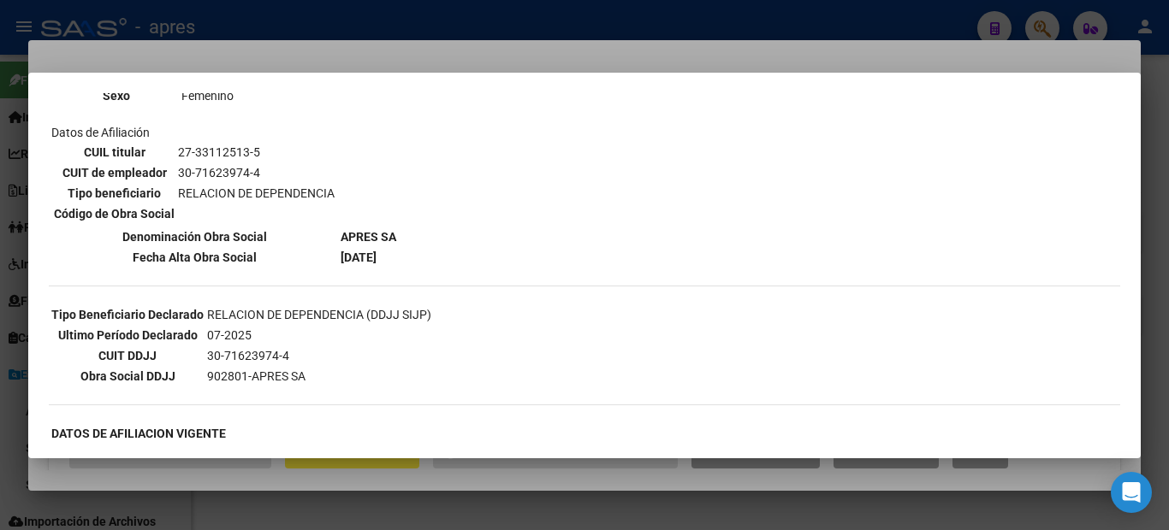
scroll to position [428, 0]
